Goal: Check status: Check status

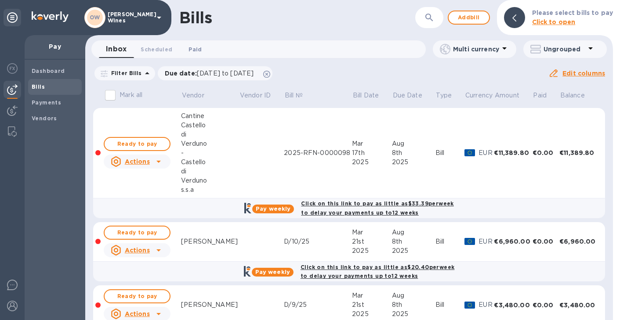
click at [186, 50] on span "Paid 0" at bounding box center [195, 49] width 18 height 9
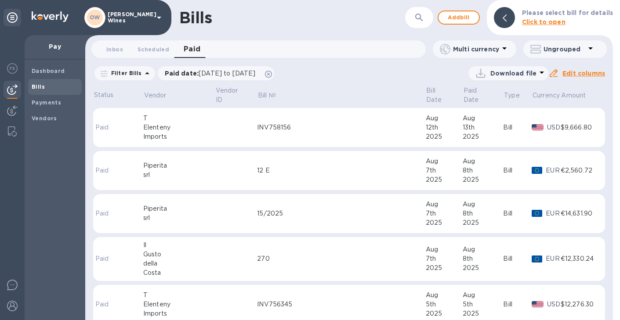
click at [288, 127] on td "INV758156" at bounding box center [341, 128] width 168 height 40
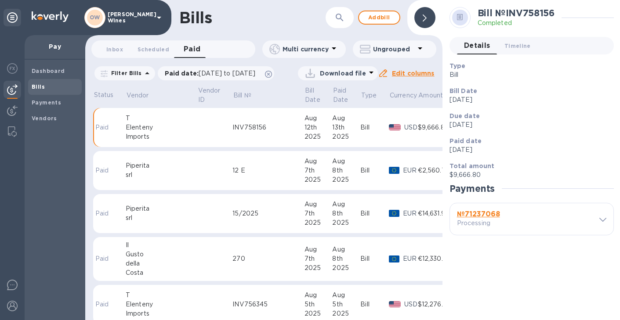
click at [464, 214] on b "№ 71237068" at bounding box center [478, 214] width 43 height 8
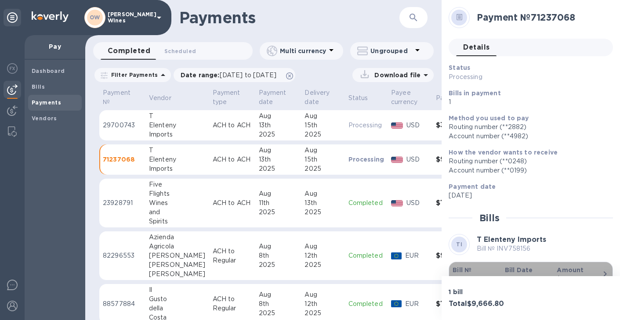
click at [464, 267] on b "Bill №" at bounding box center [462, 270] width 19 height 7
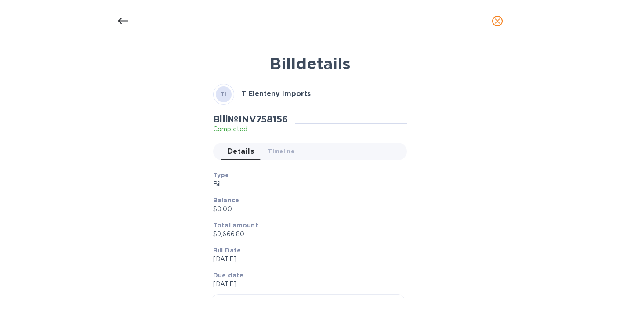
click at [122, 22] on icon at bounding box center [123, 21] width 11 height 11
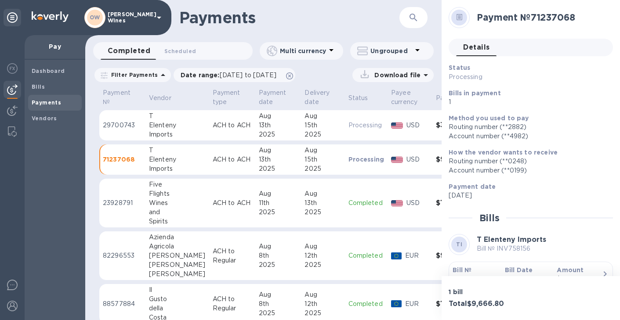
scroll to position [25, 0]
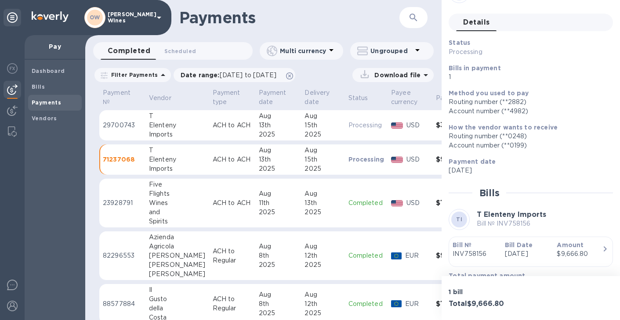
click at [194, 123] on td "T Elenteny Imports" at bounding box center [177, 125] width 64 height 31
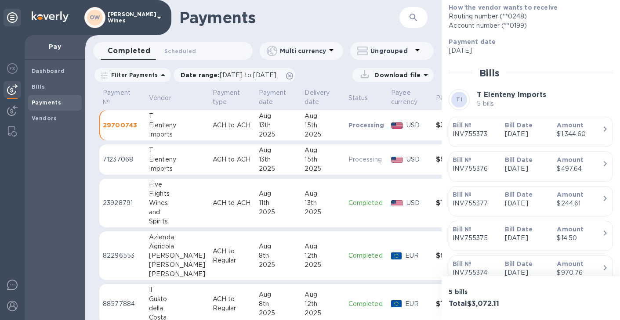
scroll to position [185, 0]
